Goal: Information Seeking & Learning: Check status

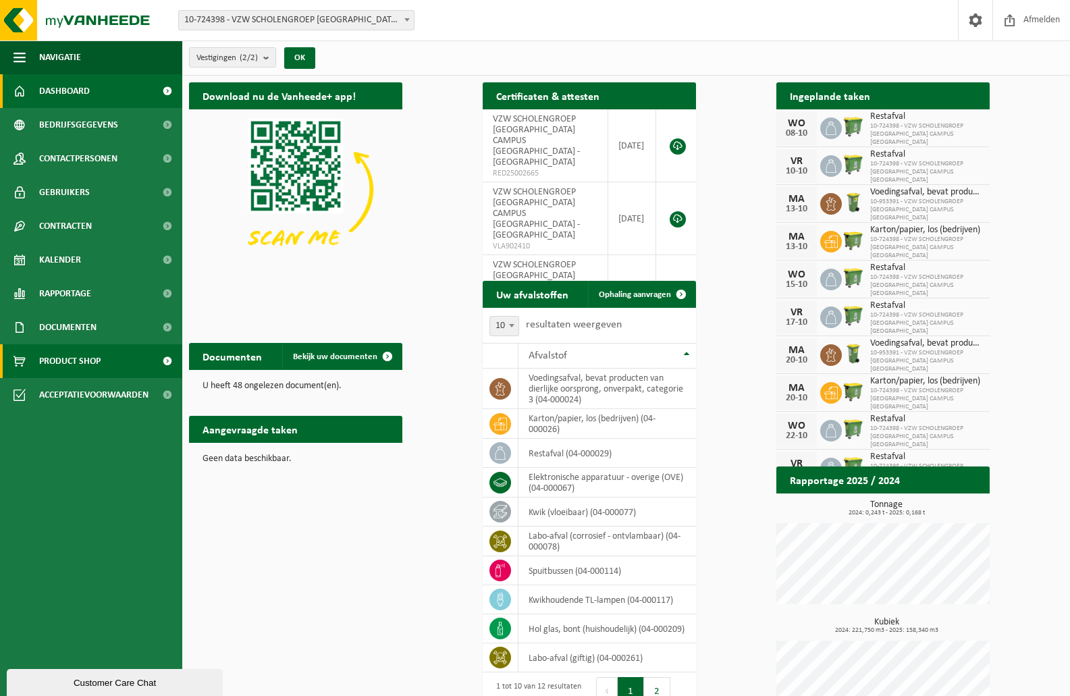
click at [78, 361] on span "Product Shop" at bounding box center [69, 361] width 61 height 34
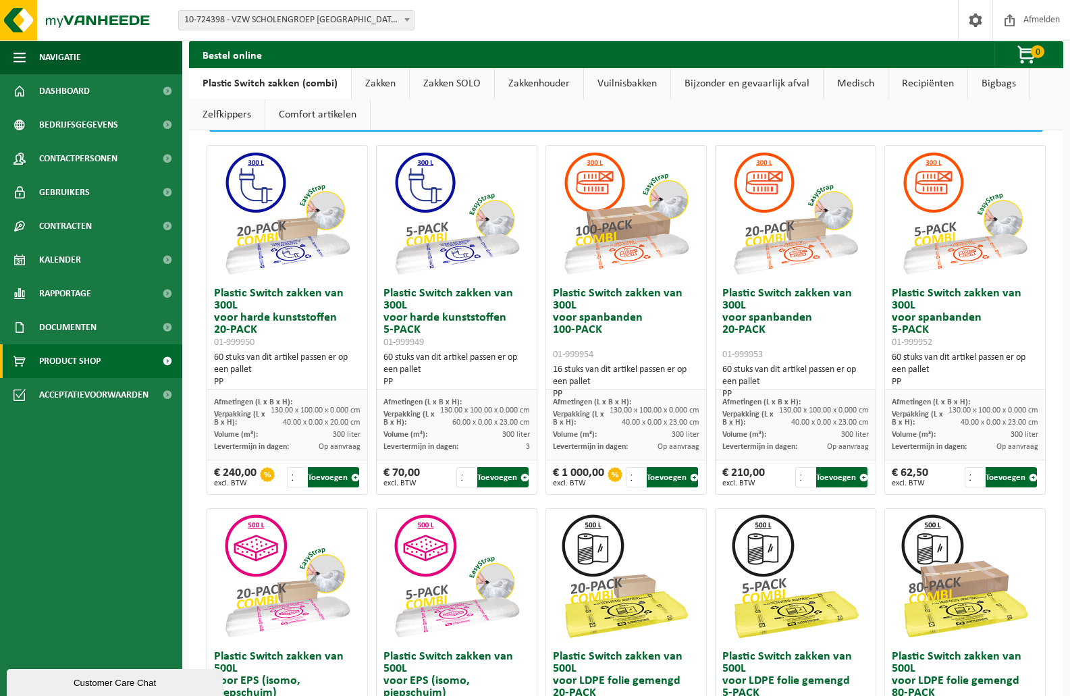
click at [980, 86] on link "Bigbags" at bounding box center [998, 83] width 61 height 31
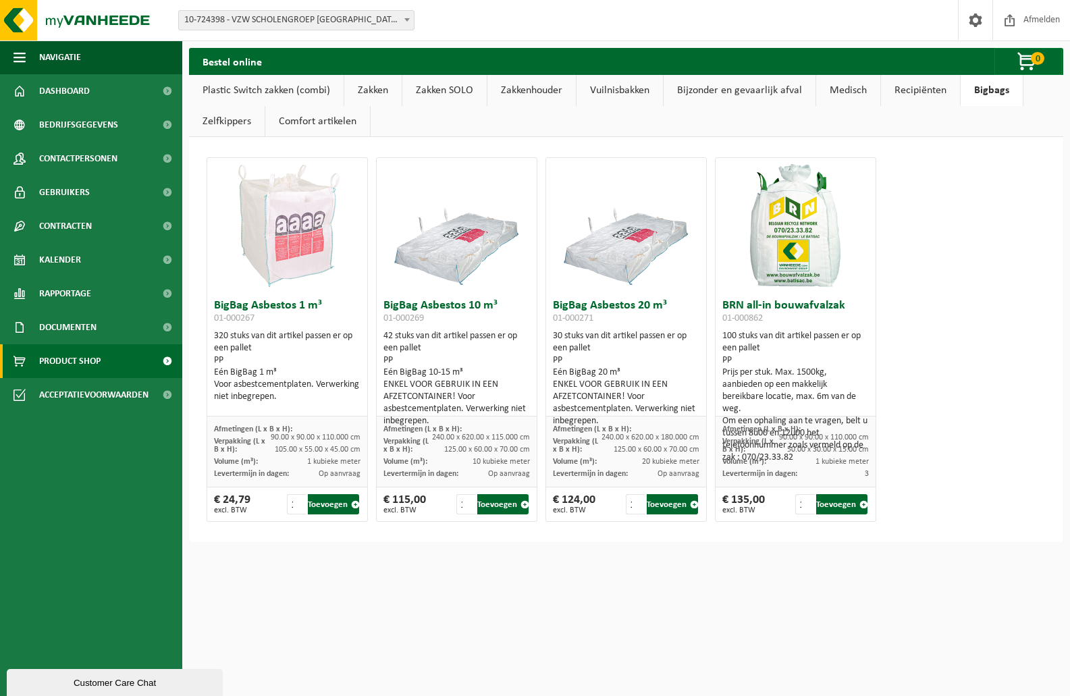
click at [254, 98] on link "Plastic Switch zakken (combi)" at bounding box center [266, 90] width 155 height 31
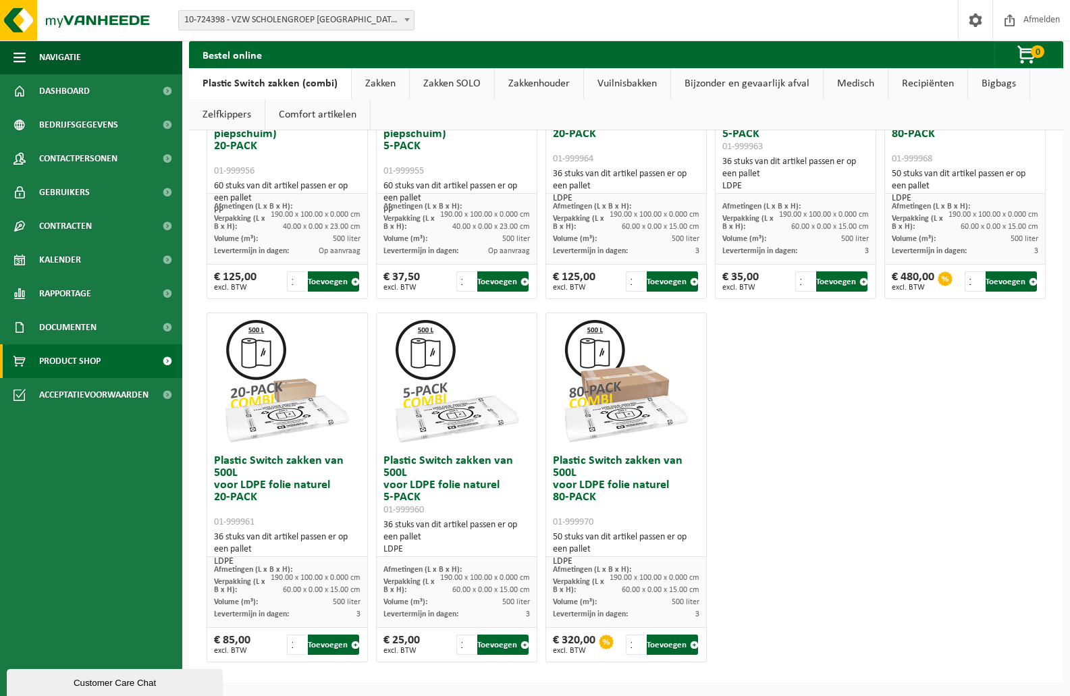
scroll to position [907, 0]
click at [366, 84] on link "Zakken" at bounding box center [380, 83] width 57 height 31
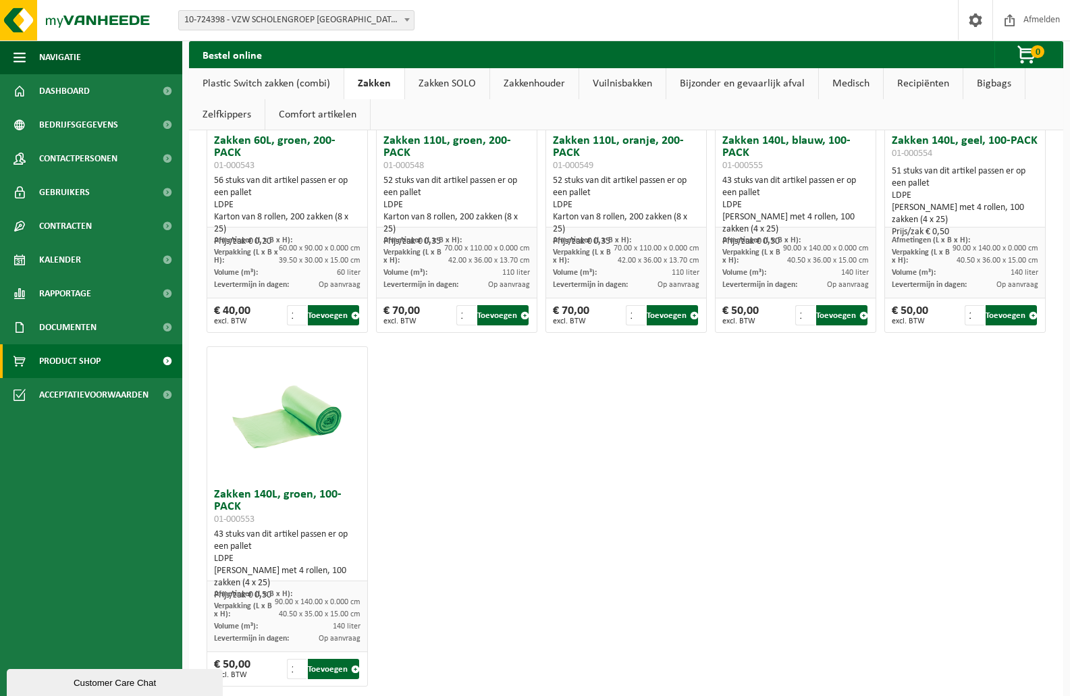
scroll to position [1764, 0]
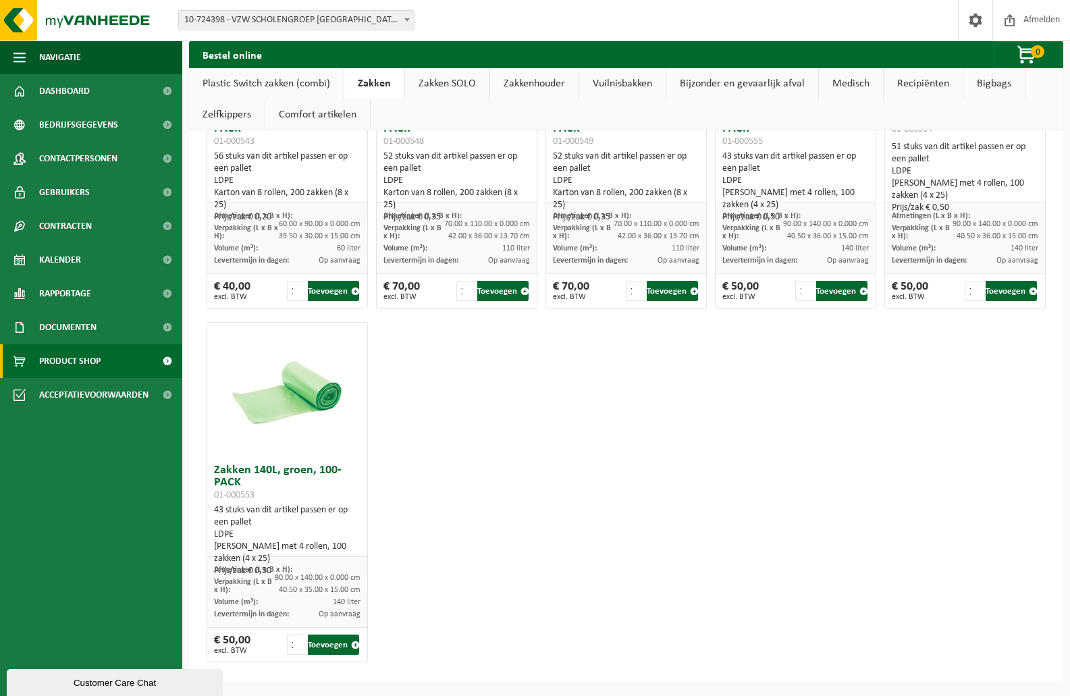
click at [642, 82] on link "Vuilnisbakken" at bounding box center [622, 83] width 86 height 31
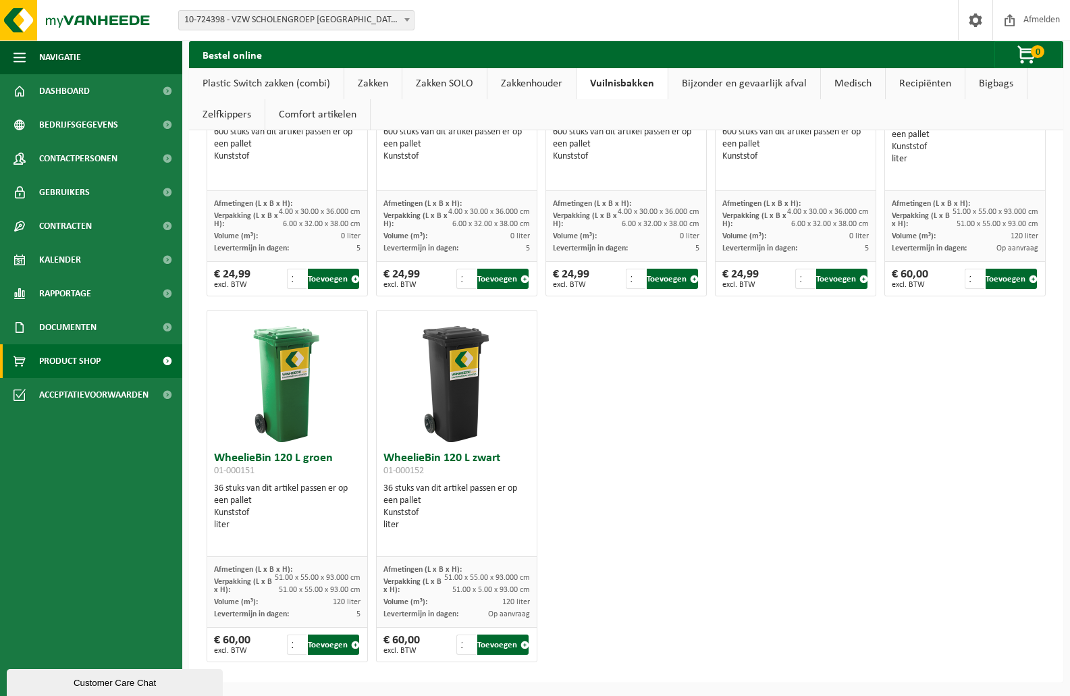
scroll to position [2431, 0]
click at [215, 107] on link "Zelfkippers" at bounding box center [227, 114] width 76 height 31
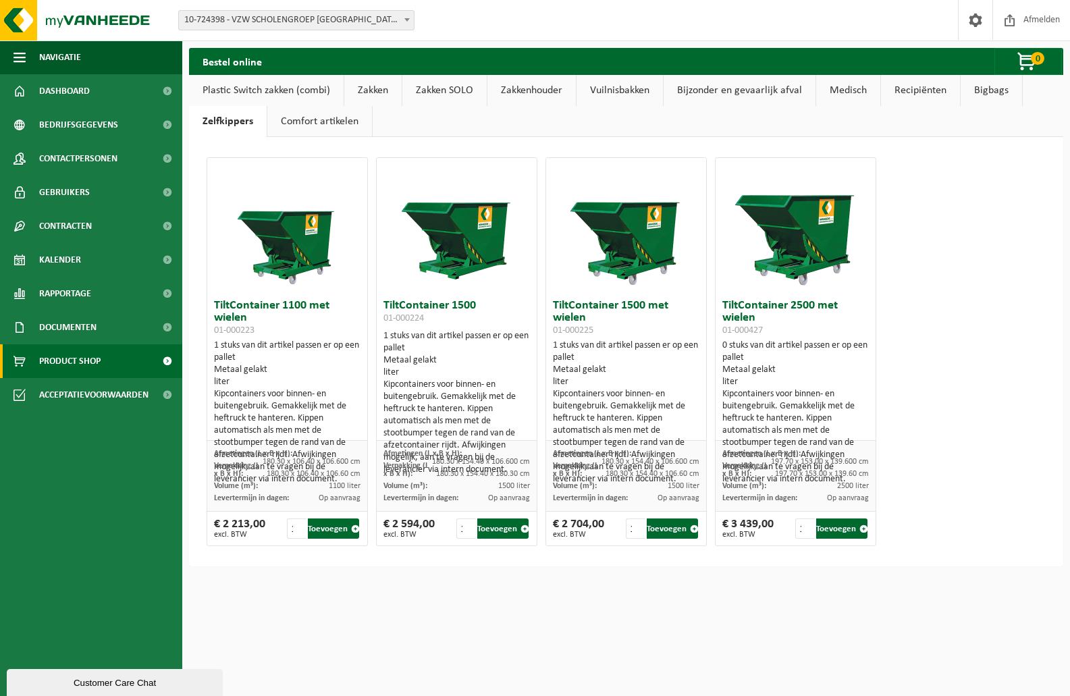
scroll to position [0, 0]
click at [902, 91] on link "Recipiënten" at bounding box center [920, 90] width 79 height 31
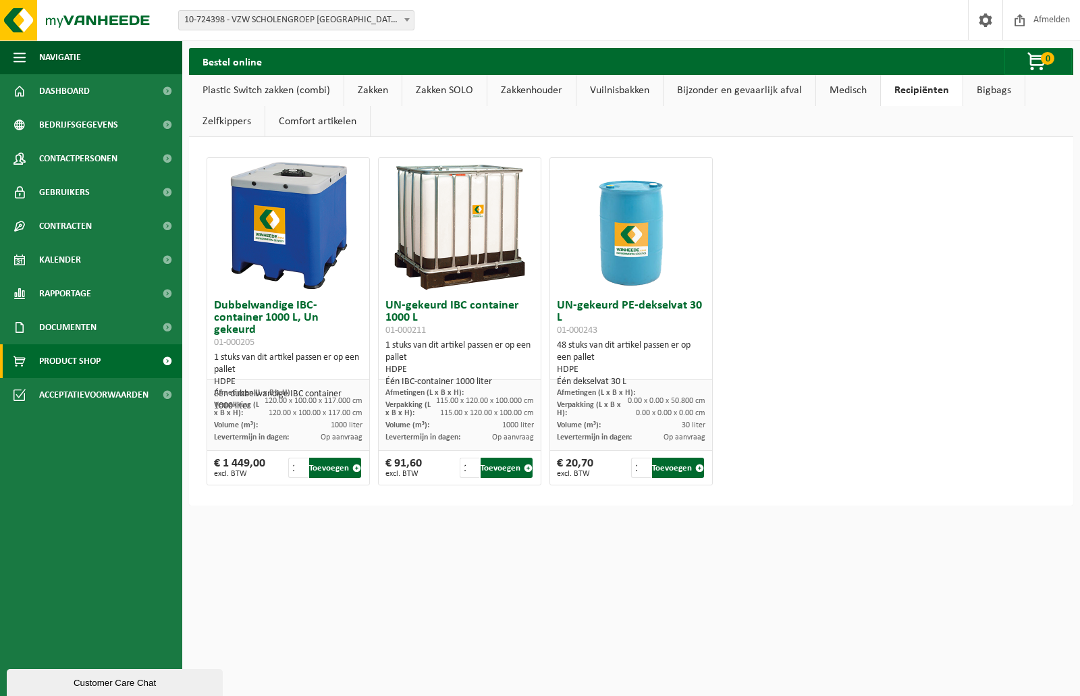
click at [607, 88] on link "Vuilnisbakken" at bounding box center [619, 90] width 86 height 31
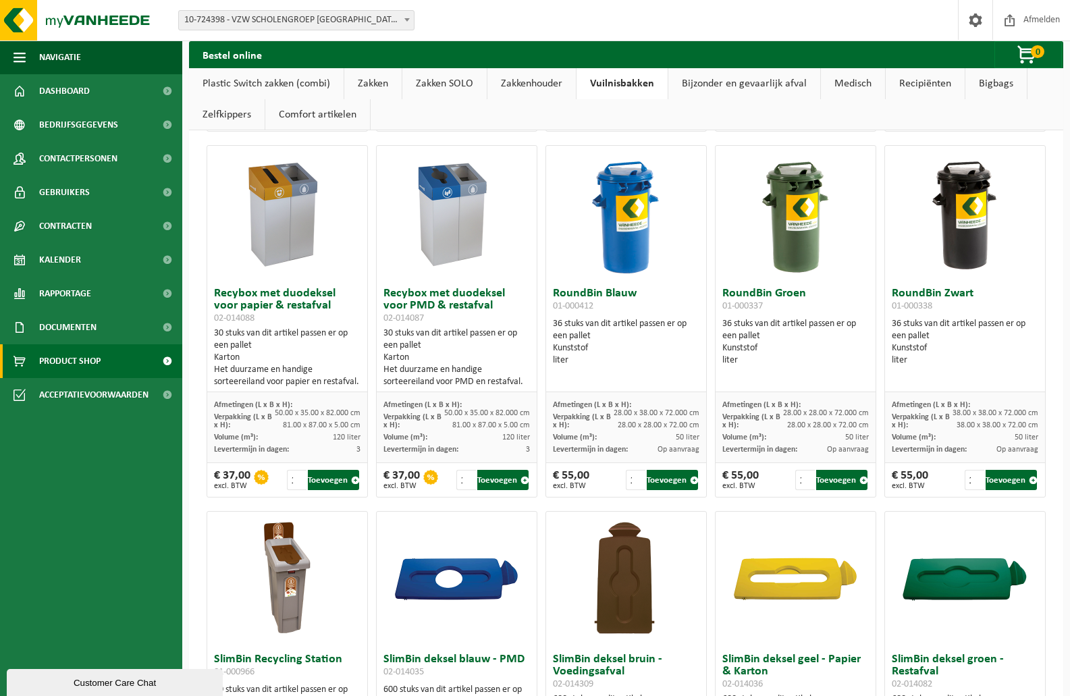
scroll to position [676, 0]
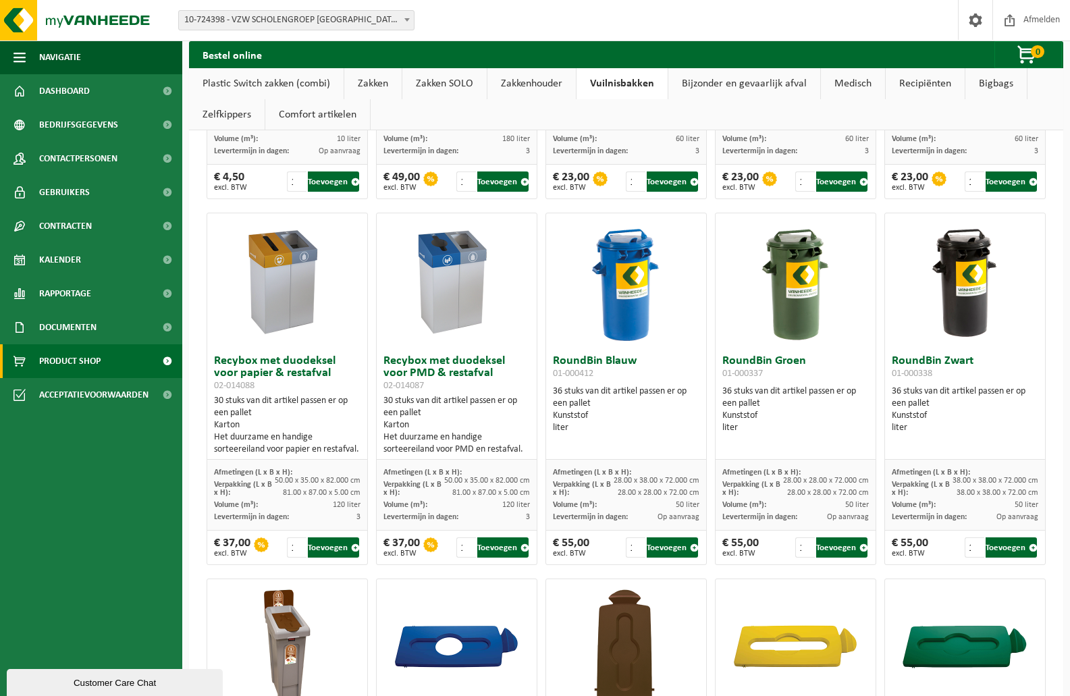
drag, startPoint x: 392, startPoint y: 398, endPoint x: 445, endPoint y: 398, distance: 53.3
click at [445, 92] on div "Het duurzame en handige sorteereiland voor PMD, papier en restafval." at bounding box center [456, 74] width 146 height 36
click at [383, 92] on div "Het duurzame en handige sorteereiland voor PMD, papier en restafval." at bounding box center [456, 74] width 146 height 36
click at [383, 16] on h3 "Recybox sorteereiland 01-000670" at bounding box center [456, 2] width 146 height 27
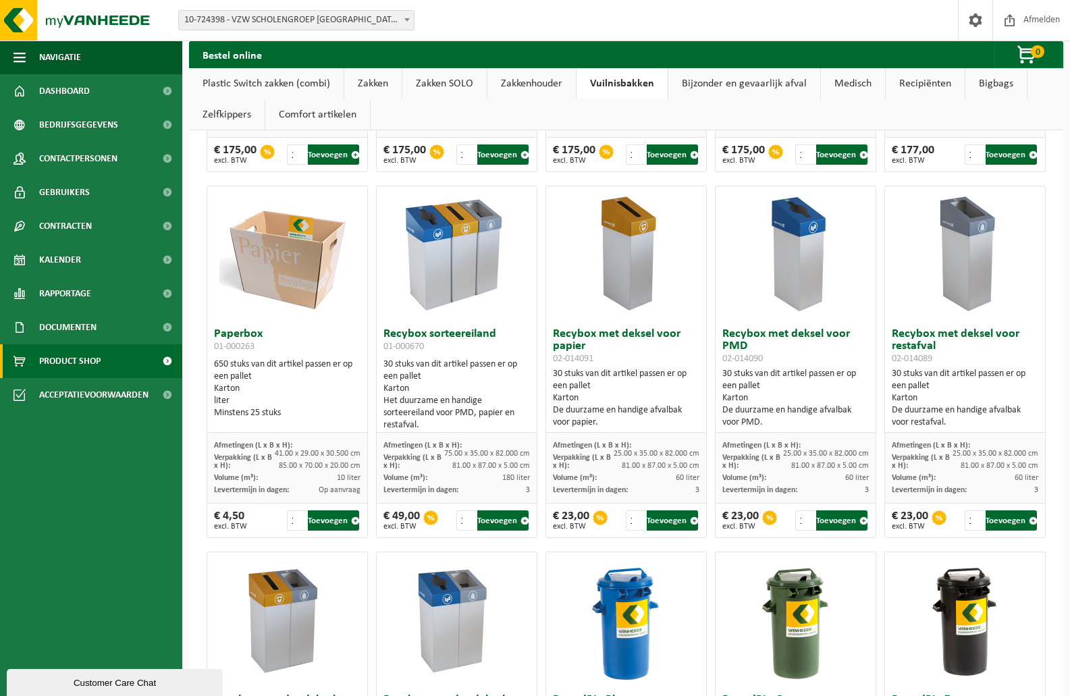
scroll to position [202, 0]
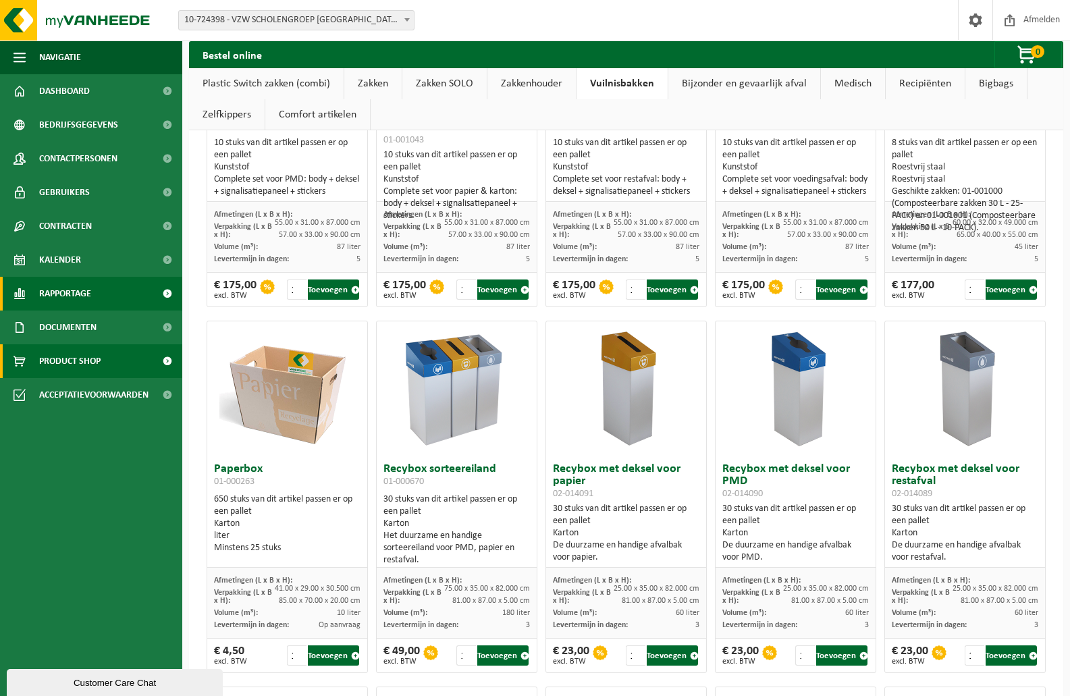
click at [75, 291] on span "Rapportage" at bounding box center [65, 294] width 52 height 34
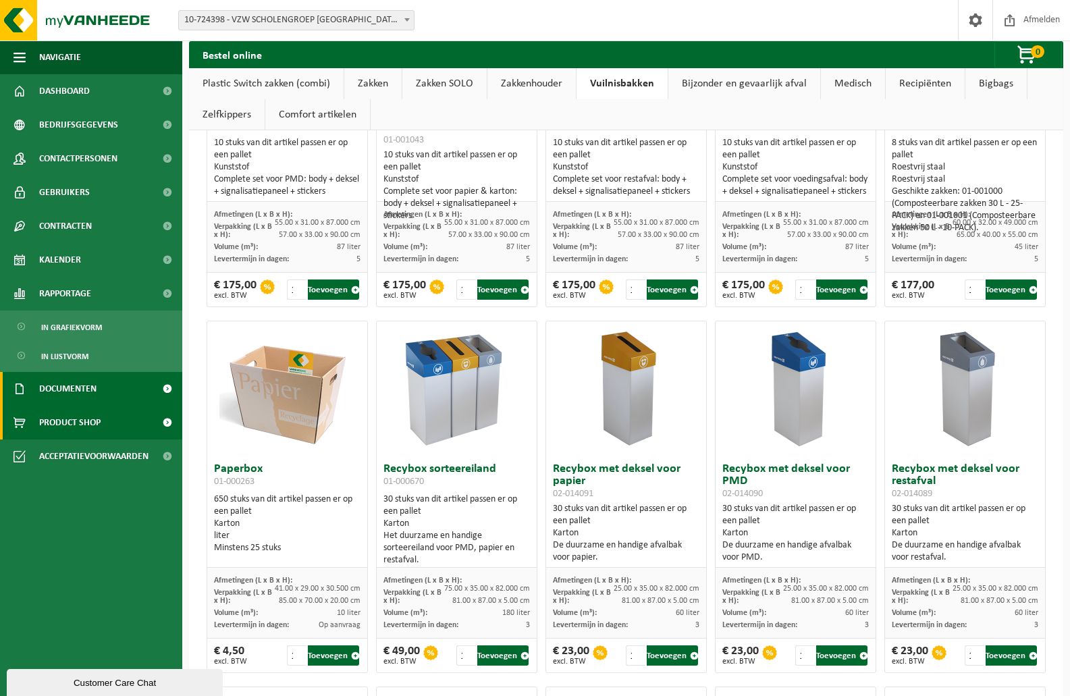
click at [77, 383] on span "Documenten" at bounding box center [67, 389] width 57 height 34
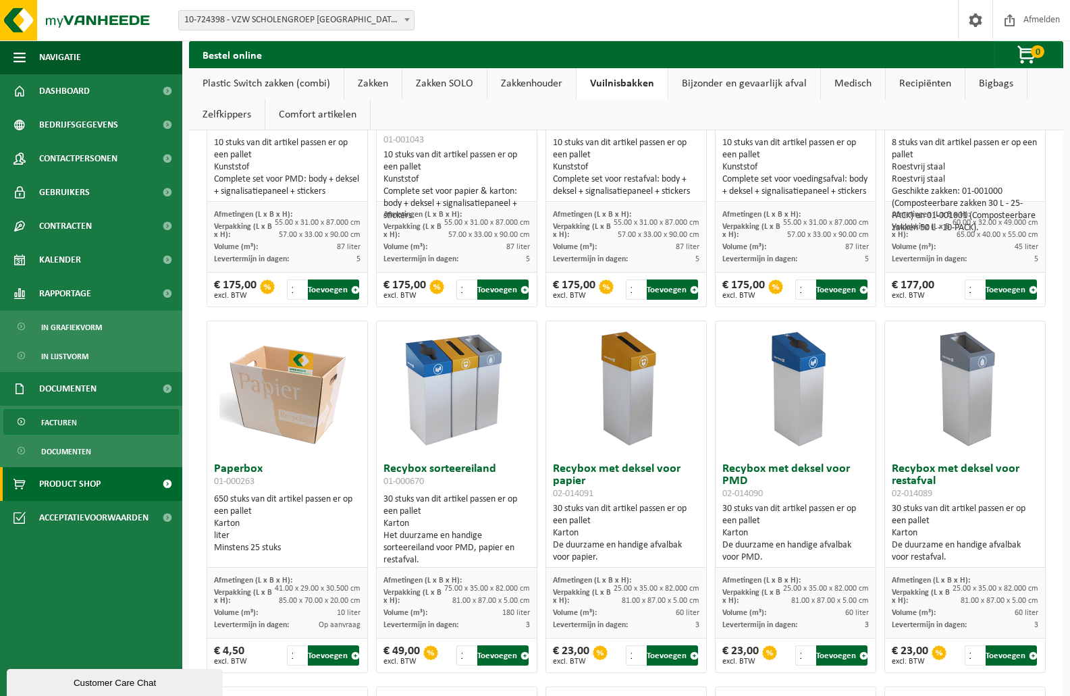
click at [85, 423] on link "Facturen" at bounding box center [90, 422] width 175 height 26
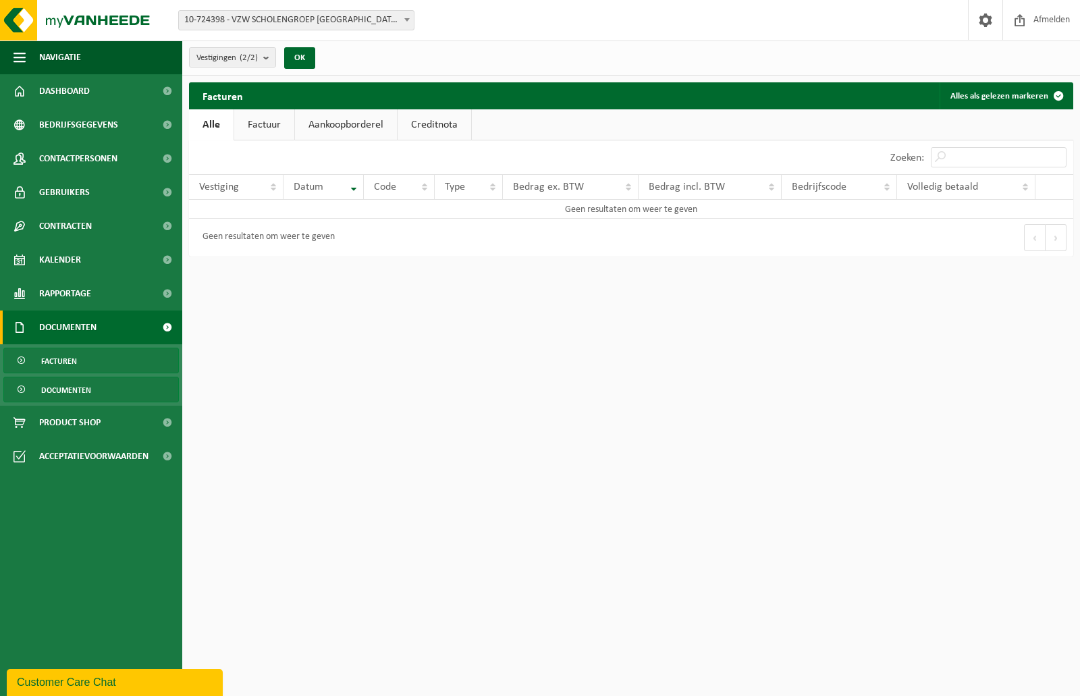
click at [71, 391] on span "Documenten" at bounding box center [66, 390] width 50 height 26
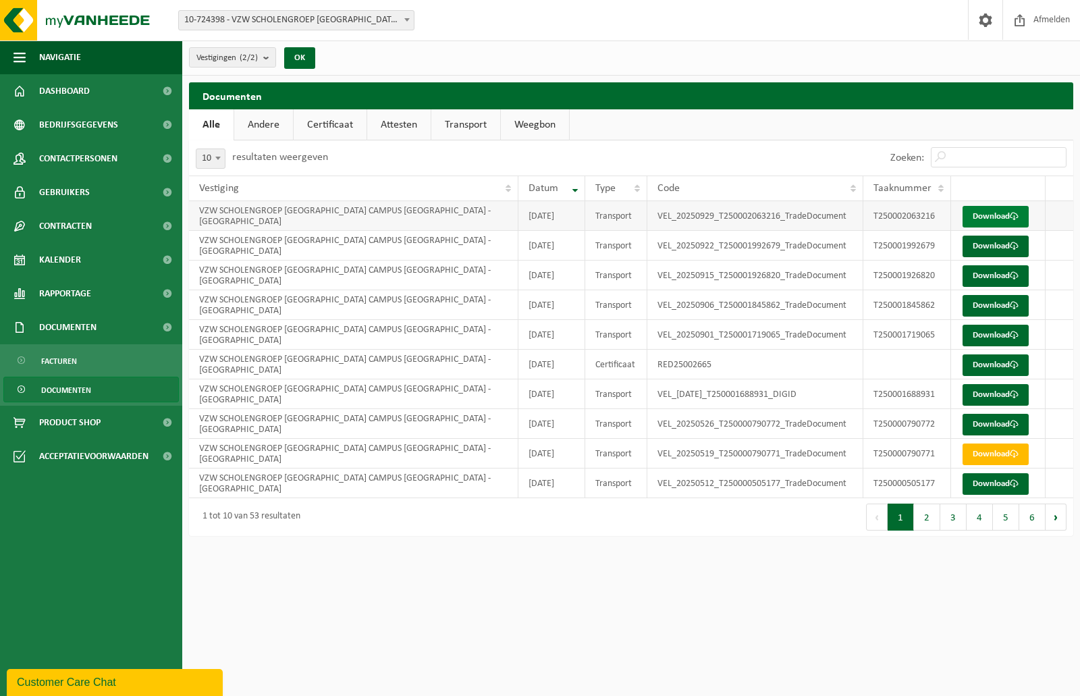
click at [985, 207] on link "Download" at bounding box center [995, 217] width 66 height 22
click at [65, 260] on span "Kalender" at bounding box center [60, 260] width 42 height 34
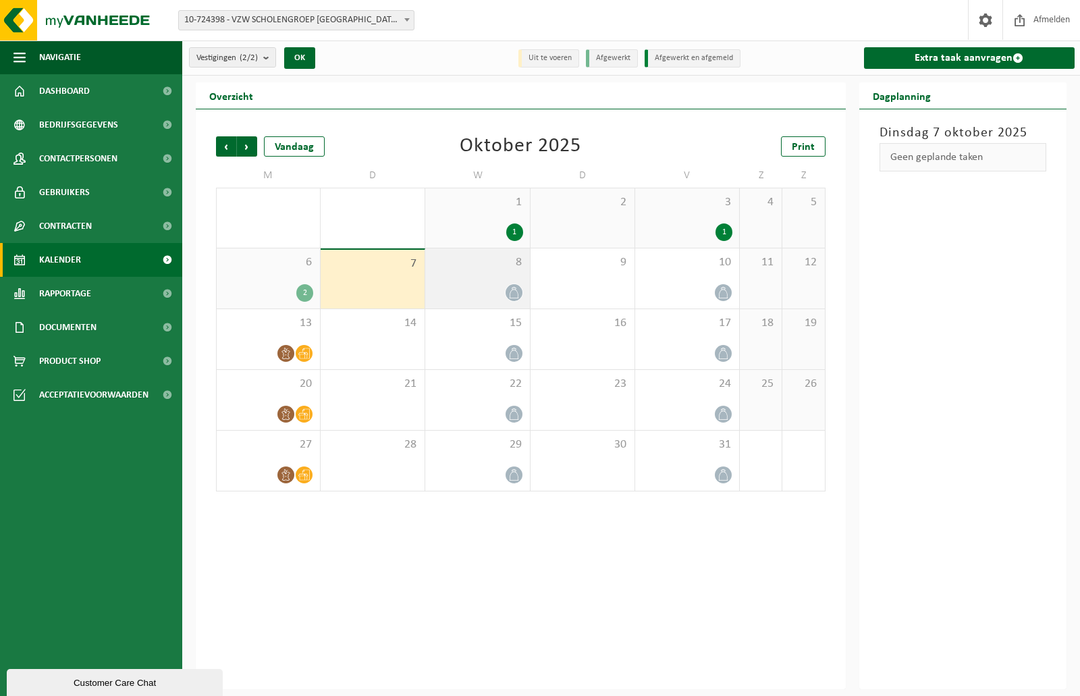
click at [508, 293] on icon at bounding box center [513, 292] width 11 height 11
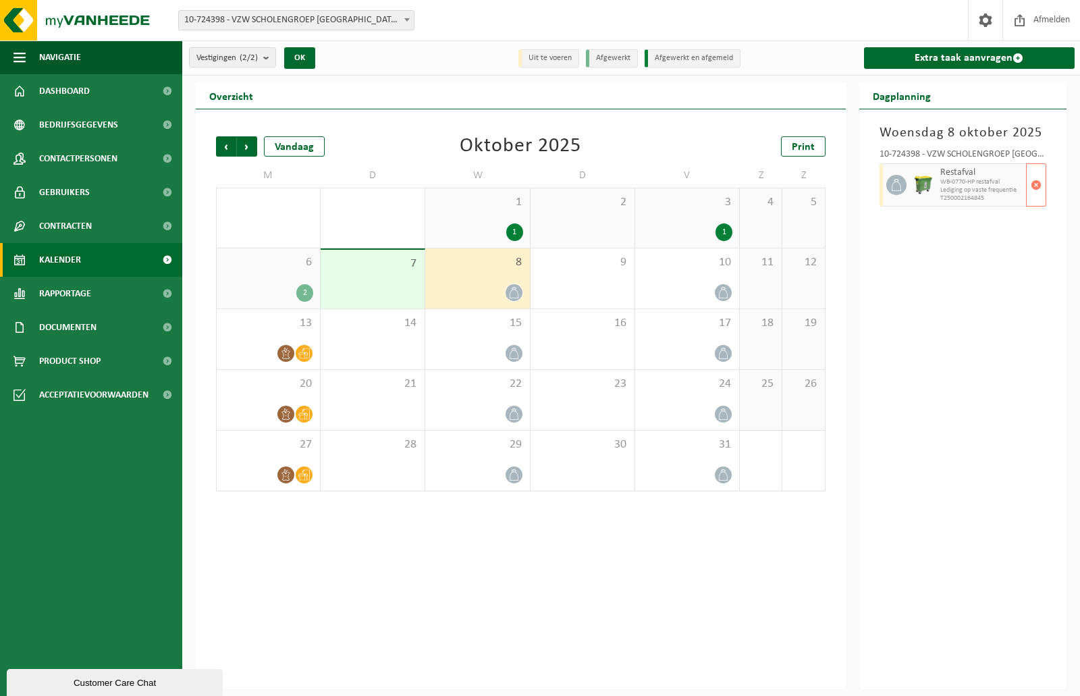
click at [952, 179] on span "WB-0770-HP restafval" at bounding box center [981, 182] width 83 height 8
drag, startPoint x: 956, startPoint y: 183, endPoint x: 967, endPoint y: 183, distance: 10.8
click at [967, 183] on span "WB-0770-HP restafval" at bounding box center [981, 182] width 83 height 8
click at [1026, 344] on div "Woensdag 8 oktober 2025 10-724398 - VZW SCHOLENGROEP SINT-MICHIEL - VISO CAMPUS…" at bounding box center [963, 399] width 208 height 580
click at [368, 9] on div "Vestiging: 10-724398 - VZW SCHOLENGROEP SINT-MICHIEL - VISO CAMPUS POLENPLEIN -…" at bounding box center [540, 20] width 1080 height 41
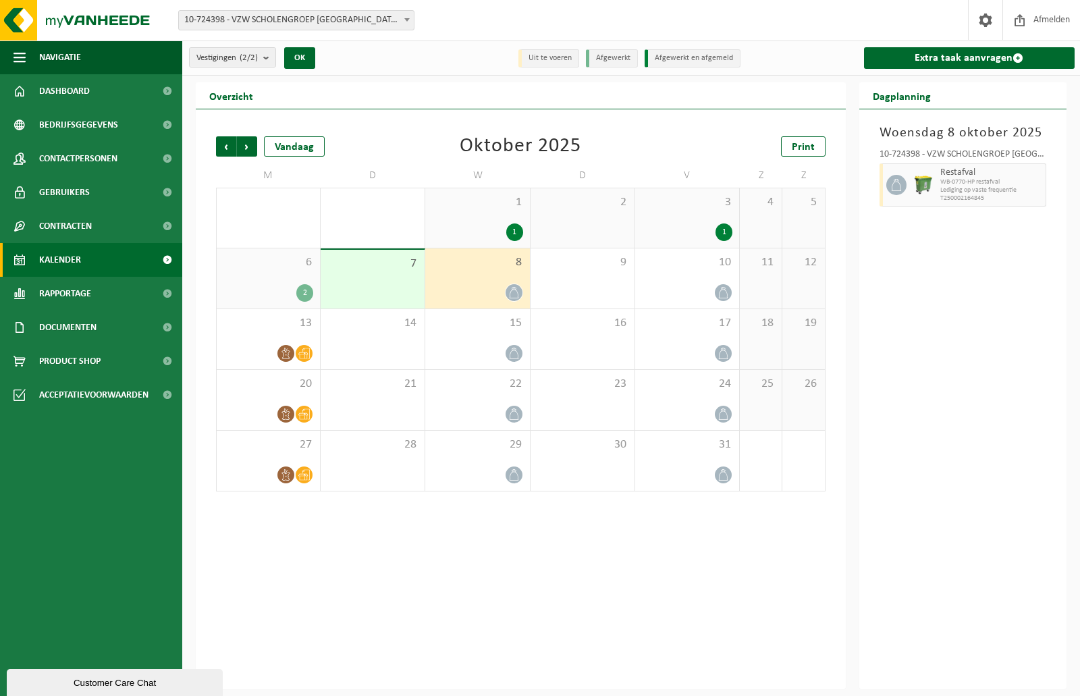
click at [368, 13] on span "10-724398 - VZW SCHOLENGROEP [GEOGRAPHIC_DATA] CAMPUS [GEOGRAPHIC_DATA] - [GEOG…" at bounding box center [296, 20] width 235 height 19
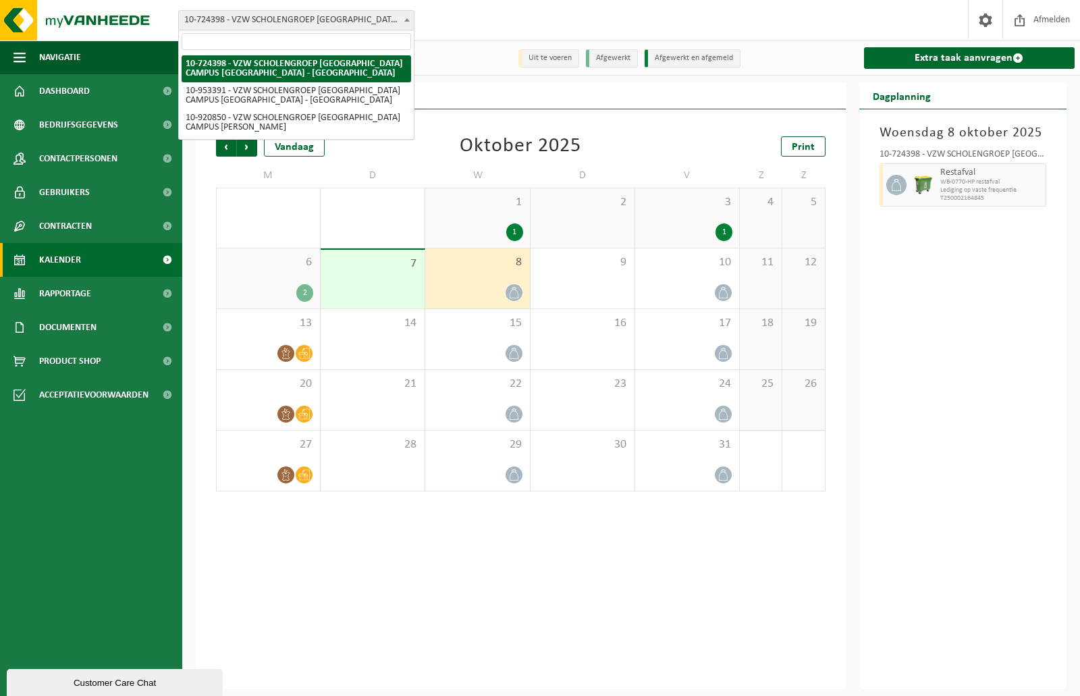
click at [997, 341] on div "Woensdag 8 oktober 2025 10-724398 - VZW SCHOLENGROEP SINT-MICHIEL - VISO CAMPUS…" at bounding box center [963, 399] width 208 height 580
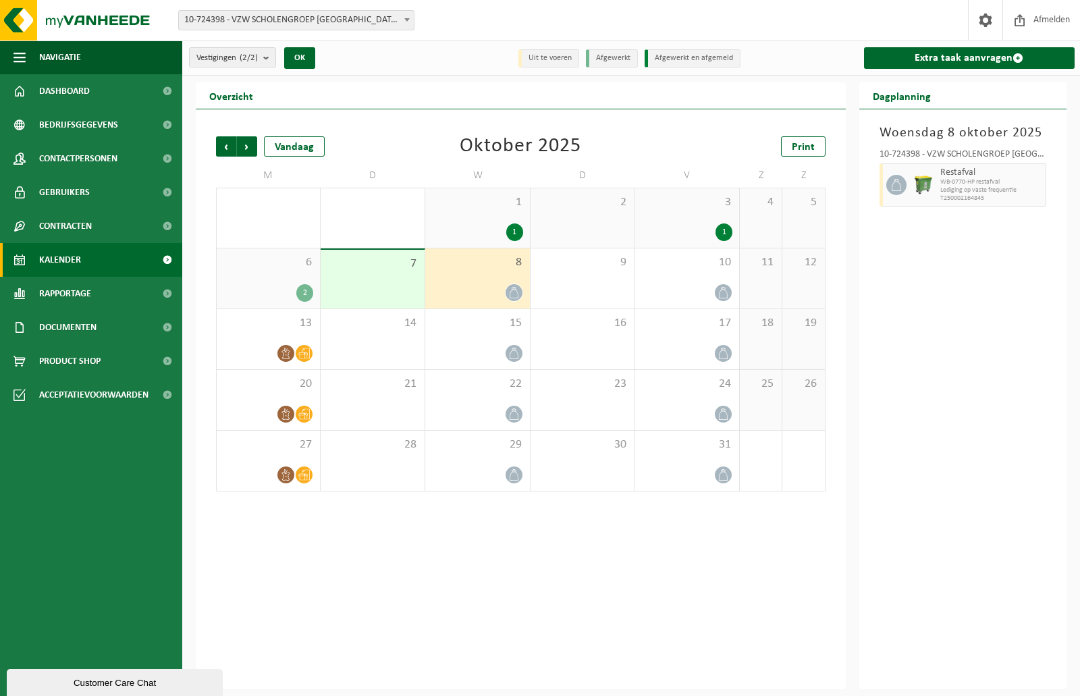
click at [314, 561] on div "Vorige Volgende Vandaag Oktober 2025 Print M D W D V Z Z 29 2 30 1 1 2 3 1 4 5 …" at bounding box center [521, 399] width 650 height 580
click at [120, 362] on link "Product Shop" at bounding box center [91, 361] width 182 height 34
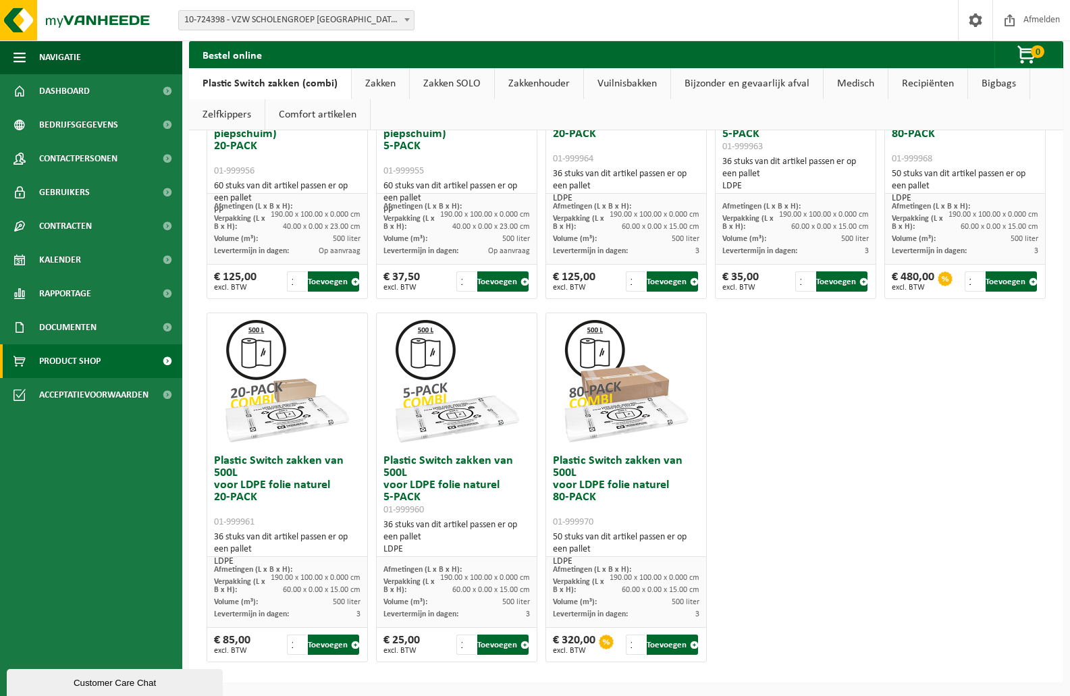
scroll to position [975, 0]
